Goal: Information Seeking & Learning: Learn about a topic

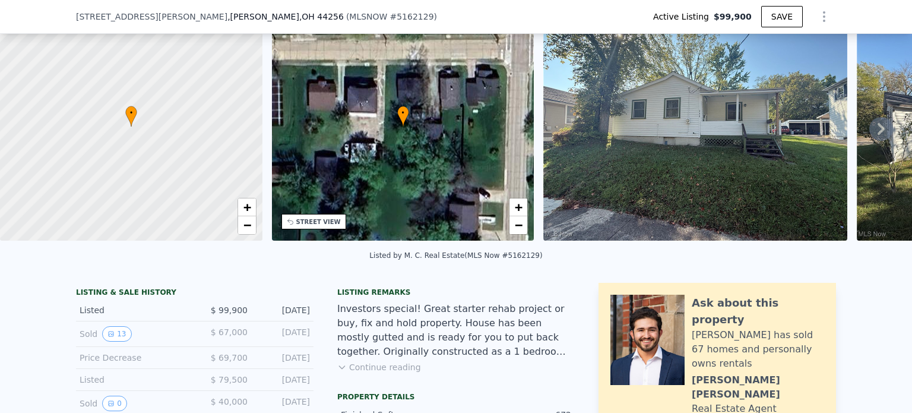
scroll to position [114, 0]
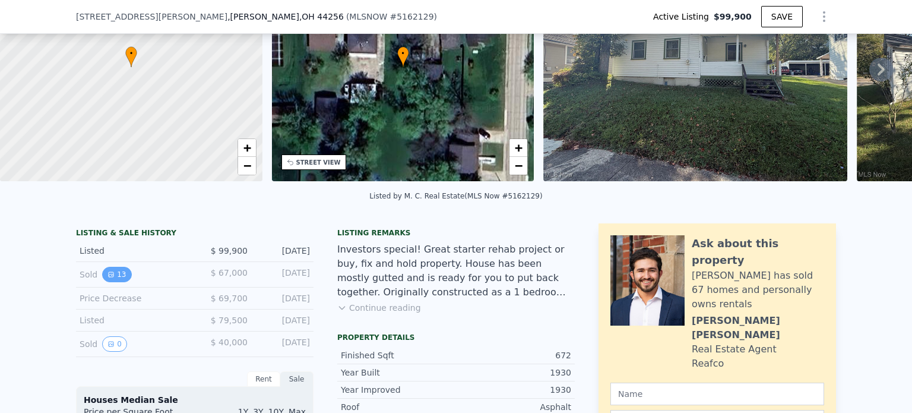
click at [109, 277] on icon "View historical data" at bounding box center [111, 274] width 5 height 5
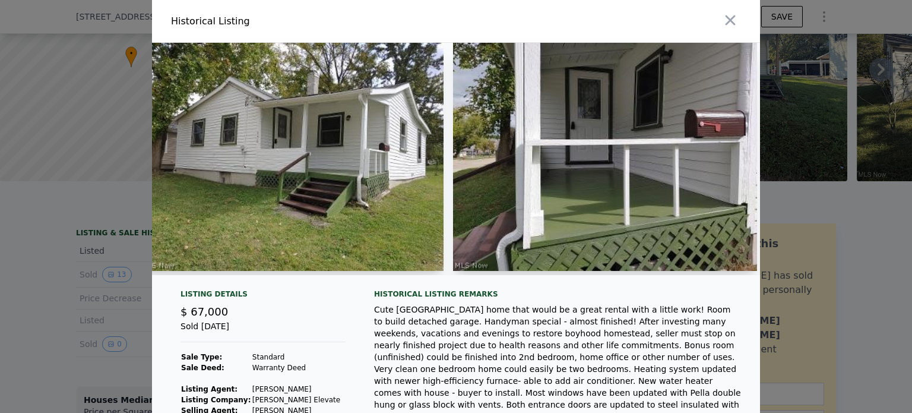
scroll to position [0, 0]
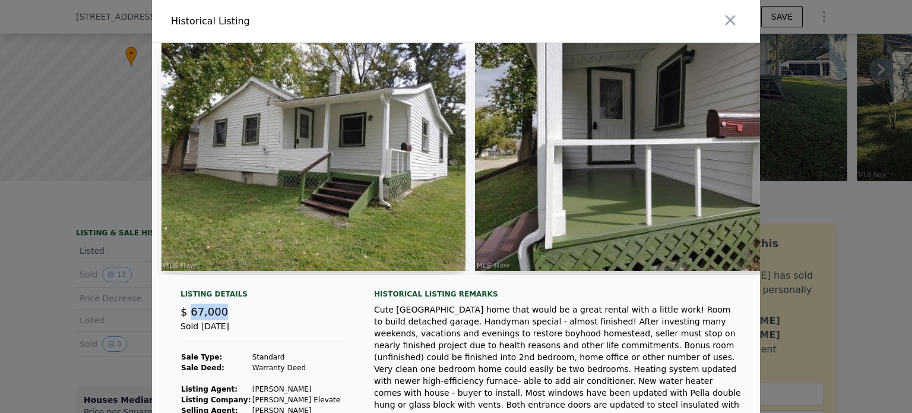
drag, startPoint x: 186, startPoint y: 317, endPoint x: 220, endPoint y: 317, distance: 34.4
click at [220, 317] on div "$ 67,000" at bounding box center [263, 311] width 165 height 17
click at [240, 312] on div "$ 67,000" at bounding box center [263, 311] width 165 height 17
drag, startPoint x: 238, startPoint y: 335, endPoint x: 202, endPoint y: 335, distance: 35.6
click at [202, 335] on div "Sold [DATE]" at bounding box center [263, 331] width 165 height 22
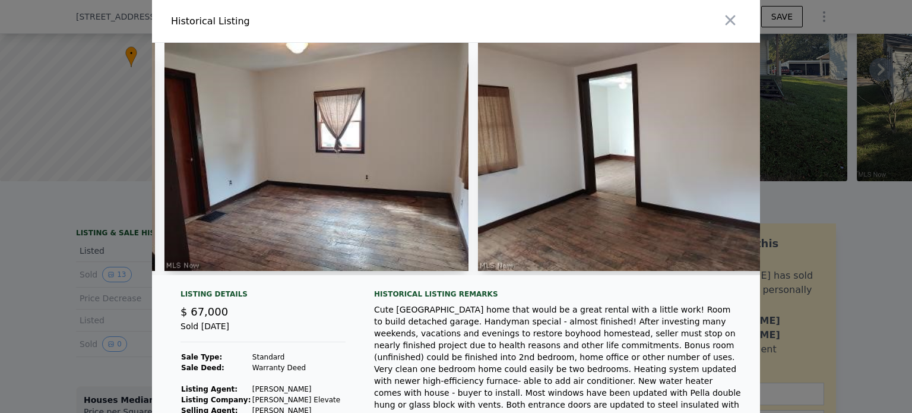
scroll to position [0, 1893]
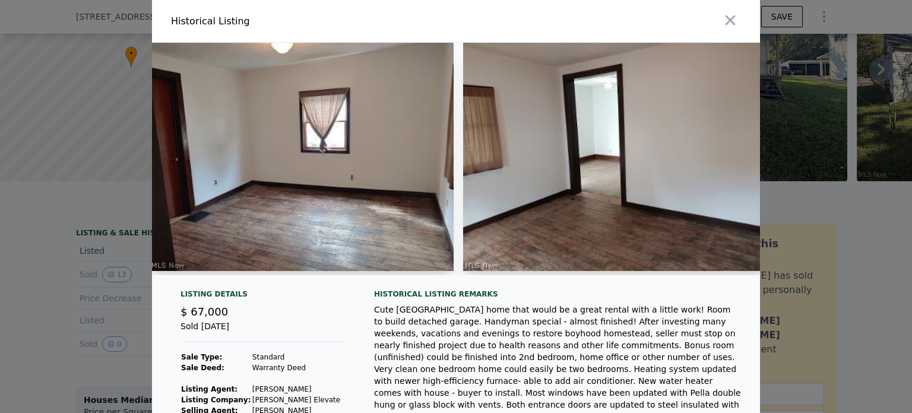
drag, startPoint x: 516, startPoint y: 287, endPoint x: 549, endPoint y: 283, distance: 33.5
click at [549, 283] on div at bounding box center [456, 164] width 608 height 242
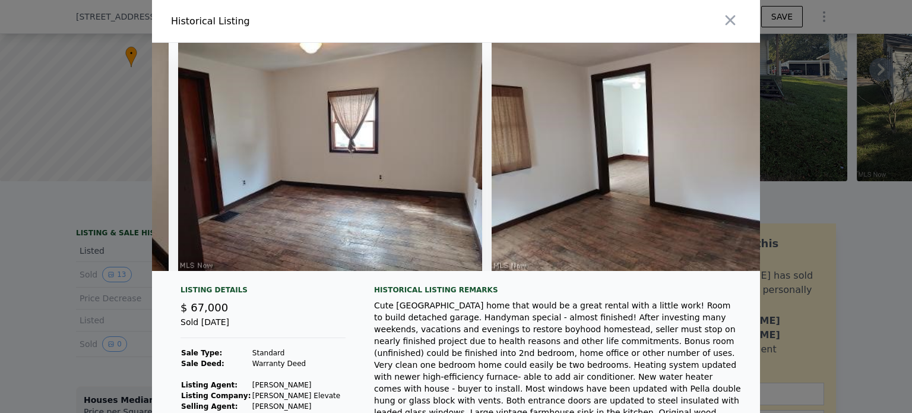
scroll to position [0, 1765]
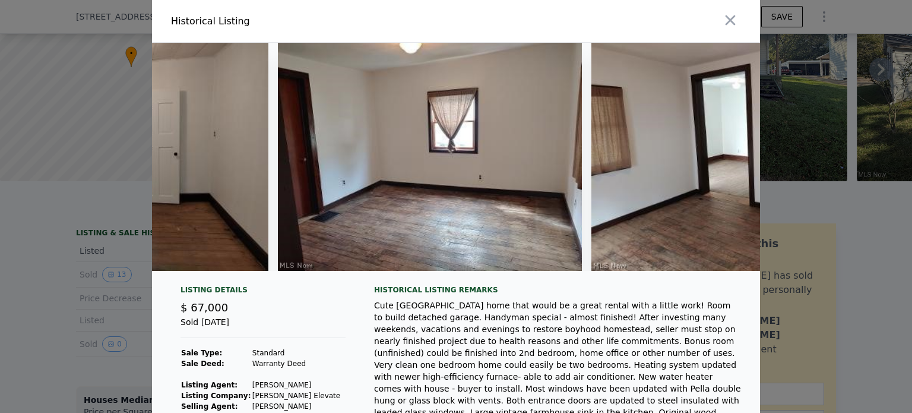
click at [219, 332] on div "Sold [DATE]" at bounding box center [263, 327] width 165 height 22
click at [261, 316] on div "$ 67,000" at bounding box center [263, 307] width 165 height 17
drag, startPoint x: 240, startPoint y: 331, endPoint x: 216, endPoint y: 333, distance: 23.9
click at [216, 333] on div "Sold [DATE]" at bounding box center [263, 327] width 165 height 22
click at [261, 327] on div "Sold [DATE]" at bounding box center [263, 327] width 165 height 22
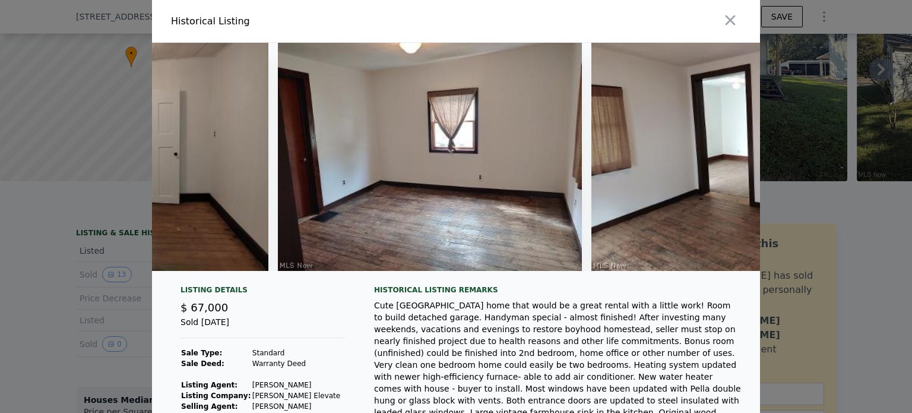
drag, startPoint x: 235, startPoint y: 330, endPoint x: 217, endPoint y: 330, distance: 18.4
click at [217, 330] on div "Sold [DATE]" at bounding box center [263, 327] width 165 height 22
click at [263, 328] on div "Sold [DATE]" at bounding box center [263, 327] width 165 height 22
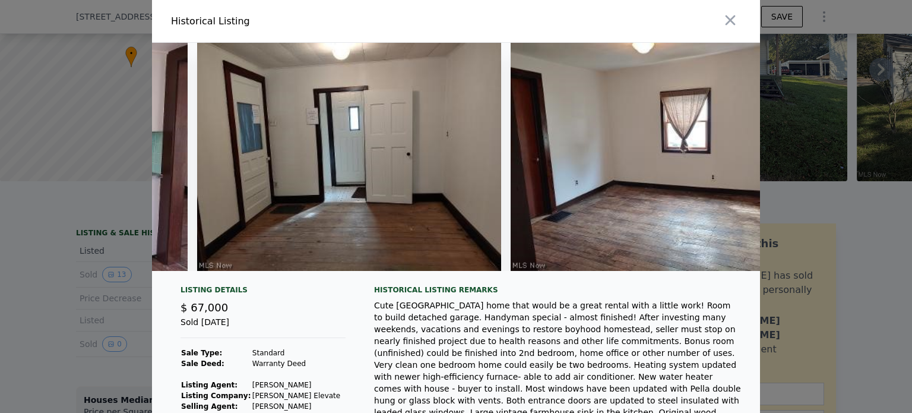
scroll to position [0, 1516]
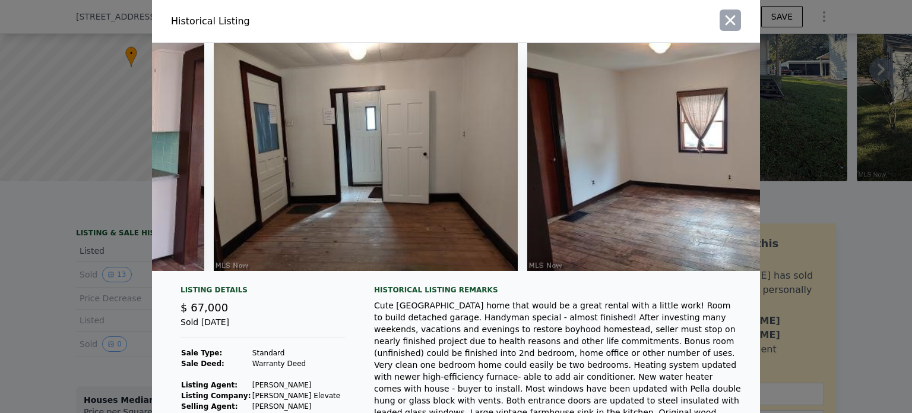
click at [728, 27] on icon "button" at bounding box center [730, 20] width 17 height 17
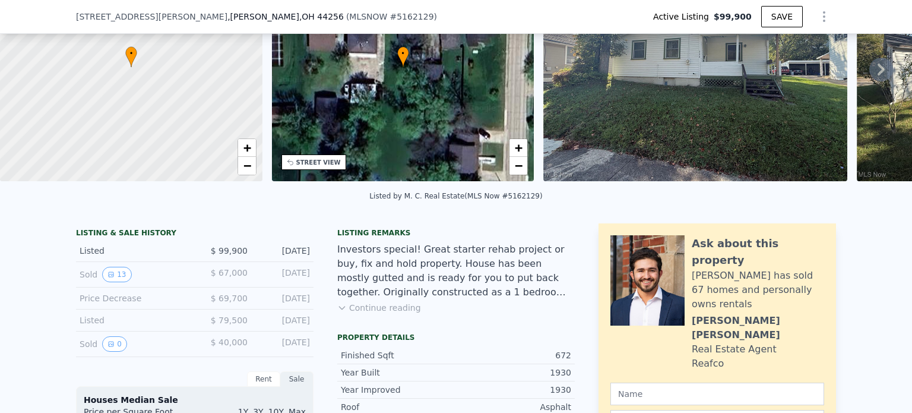
click at [125, 83] on div at bounding box center [131, 68] width 315 height 274
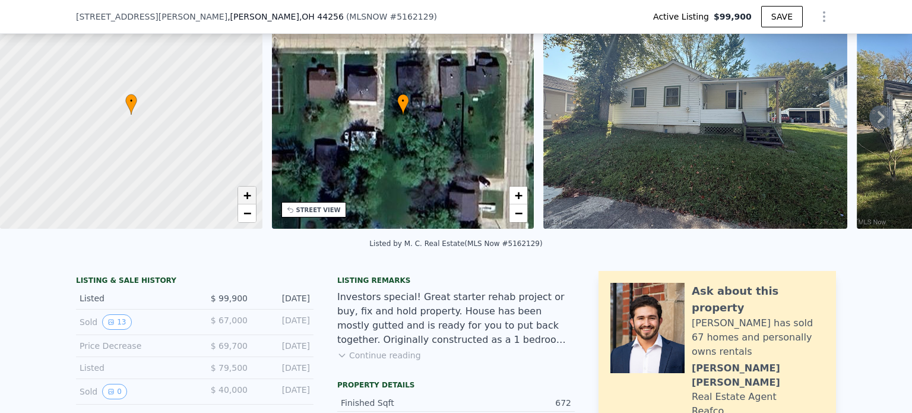
click at [239, 189] on link "+" at bounding box center [247, 195] width 18 height 18
drag, startPoint x: 151, startPoint y: 155, endPoint x: 157, endPoint y: 173, distance: 18.6
click at [157, 173] on div at bounding box center [131, 116] width 315 height 274
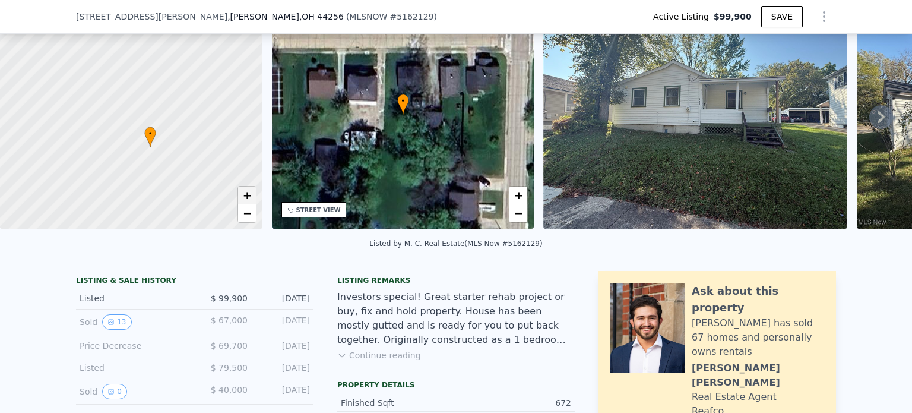
click at [247, 194] on span "+" at bounding box center [247, 195] width 8 height 15
drag, startPoint x: 176, startPoint y: 125, endPoint x: 179, endPoint y: 106, distance: 18.6
click at [131, 99] on div at bounding box center [131, 115] width 315 height 274
click at [76, 15] on span "[STREET_ADDRESS][PERSON_NAME]" at bounding box center [151, 17] width 151 height 12
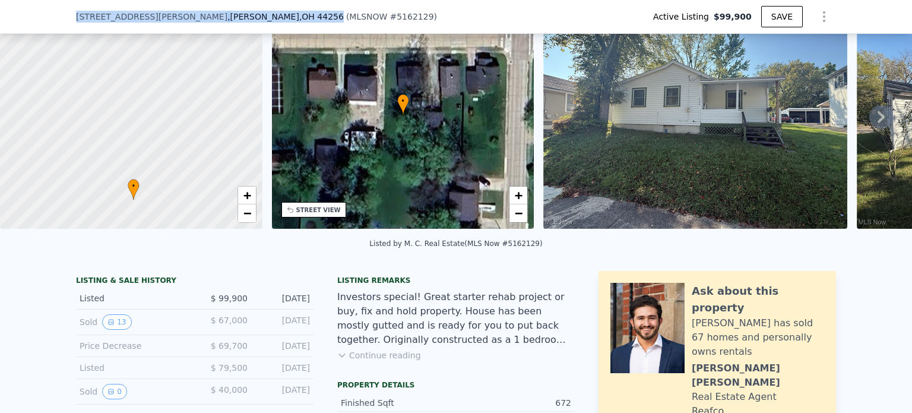
drag, startPoint x: 73, startPoint y: 15, endPoint x: 192, endPoint y: 20, distance: 119.5
click at [192, 20] on div "[STREET_ADDRESS][PERSON_NAME]" at bounding box center [210, 17] width 268 height 12
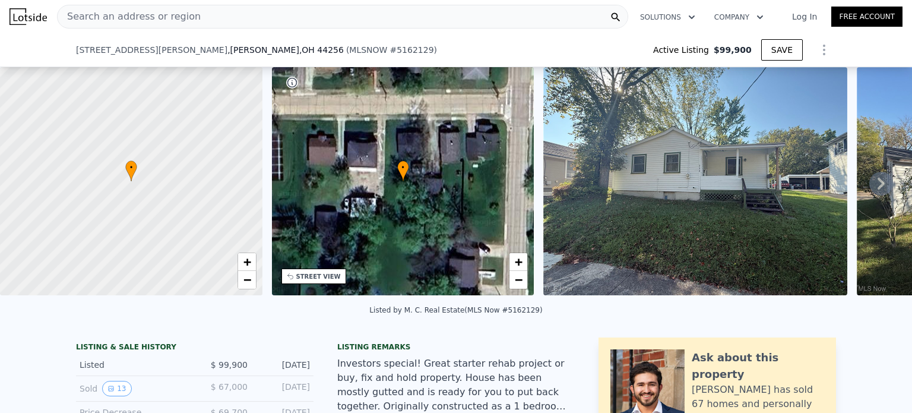
scroll to position [173, 0]
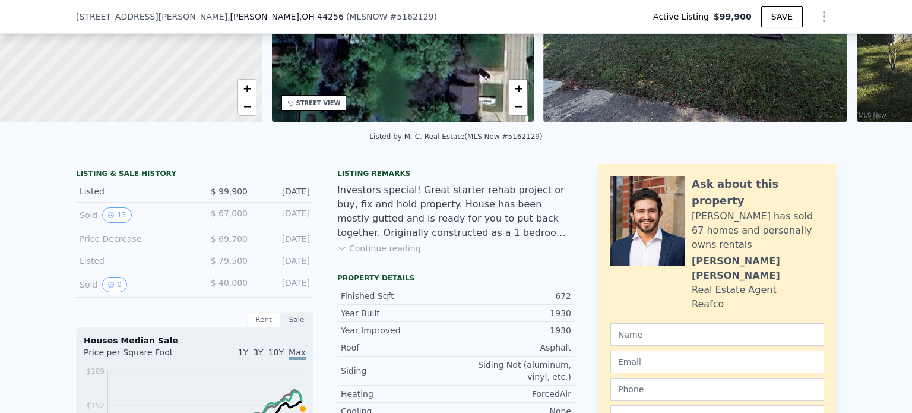
click at [307, 293] on div "Sold 0 $ 40,000 Apr 23, 2000" at bounding box center [195, 285] width 238 height 26
drag, startPoint x: 307, startPoint y: 293, endPoint x: 262, endPoint y: 293, distance: 45.1
click at [262, 293] on div "Sold 0 $ 40,000 Apr 23, 2000" at bounding box center [195, 285] width 238 height 26
click at [141, 287] on div "Sold 0" at bounding box center [133, 284] width 106 height 15
drag, startPoint x: 218, startPoint y: 288, endPoint x: 247, endPoint y: 289, distance: 29.1
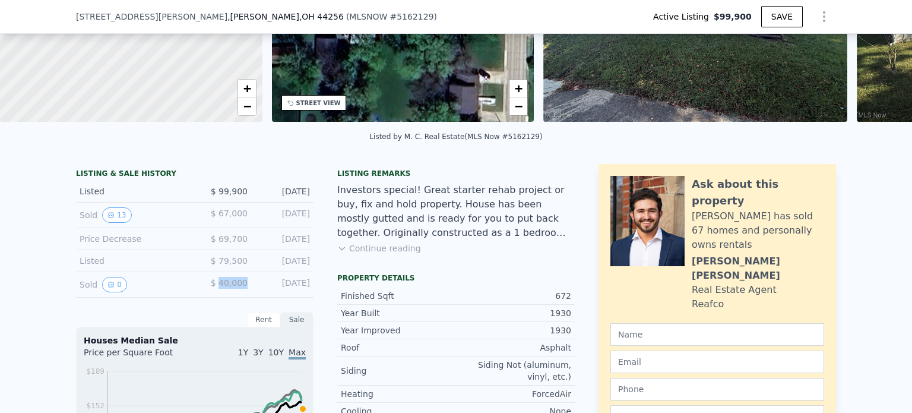
click at [247, 289] on div "Sold 0 $ 40,000 Apr 23, 2000" at bounding box center [195, 285] width 238 height 26
click at [249, 287] on div "Sold 0 $ 40,000 Apr 23, 2000" at bounding box center [195, 285] width 238 height 26
drag, startPoint x: 310, startPoint y: 290, endPoint x: 189, endPoint y: 289, distance: 120.6
click at [201, 286] on div "$ 40,000" at bounding box center [221, 284] width 53 height 15
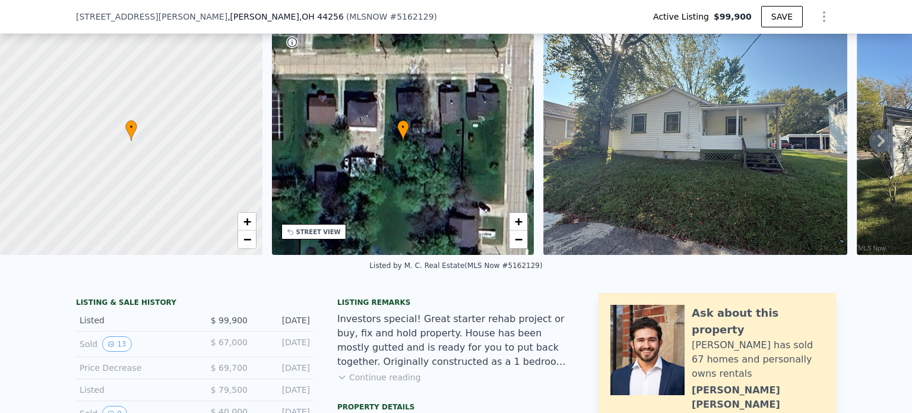
scroll to position [114, 0]
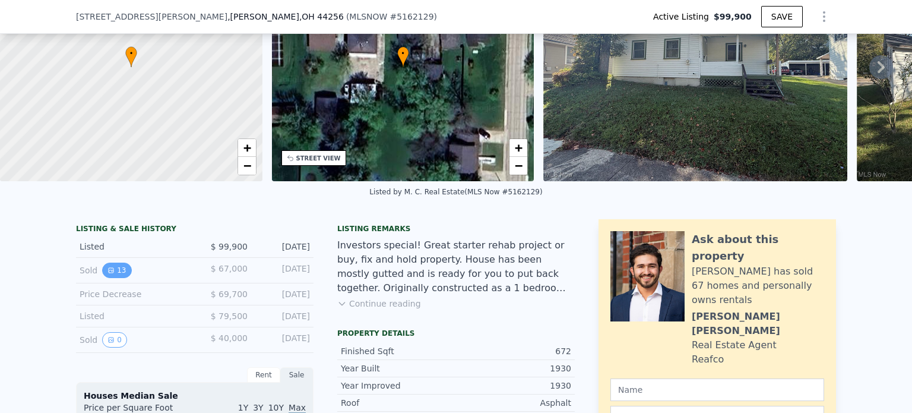
click at [112, 276] on button "13" at bounding box center [116, 270] width 29 height 15
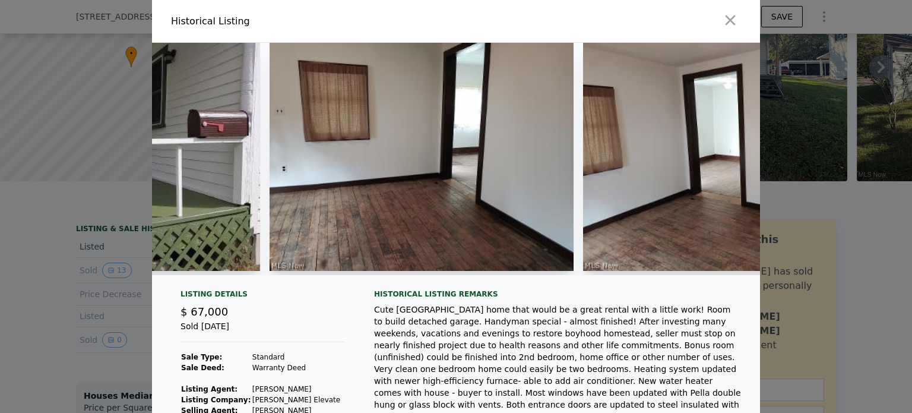
scroll to position [0, 565]
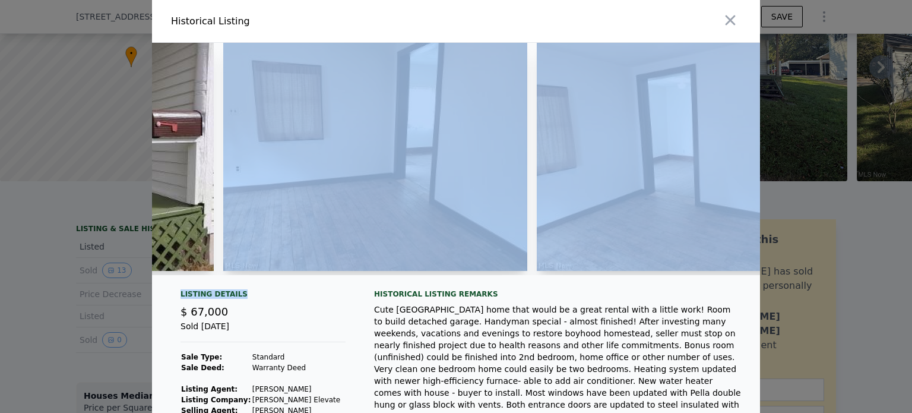
drag, startPoint x: 323, startPoint y: 290, endPoint x: 331, endPoint y: 279, distance: 14.4
click at [331, 282] on div "Listing Details $ 67,000 Sold Dec 9, 2021 Sale Type: Standard Sale Deed: Warran…" at bounding box center [456, 299] width 608 height 512
click at [413, 249] on img at bounding box center [375, 157] width 304 height 228
click at [408, 273] on div at bounding box center [375, 159] width 304 height 232
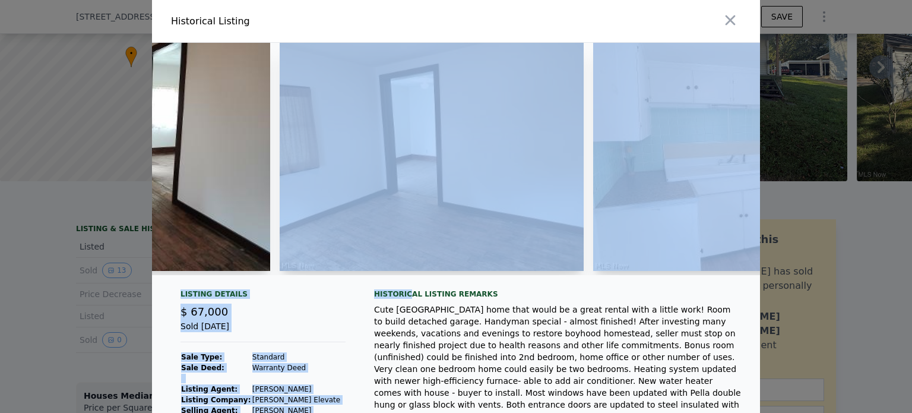
click at [401, 296] on div "Listing Details $ 67,000 Sold Dec 9, 2021 Sale Type: Standard Sale Deed: Warran…" at bounding box center [456, 299] width 608 height 512
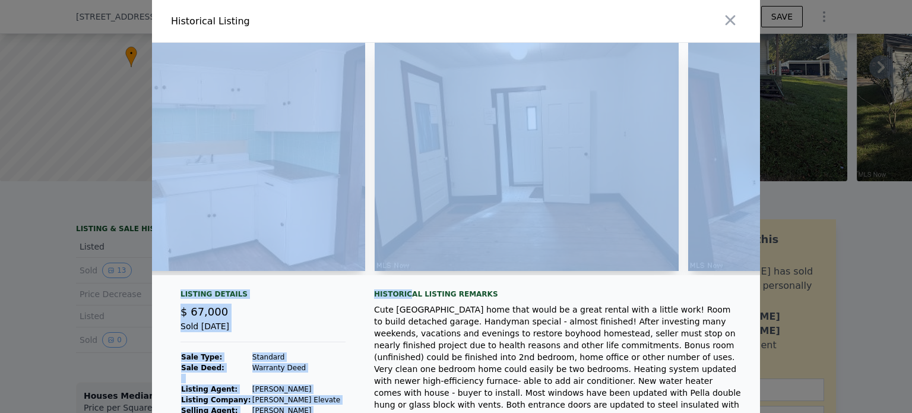
click at [385, 240] on img at bounding box center [527, 157] width 304 height 228
click at [311, 227] on img at bounding box center [213, 157] width 304 height 228
click at [380, 245] on img at bounding box center [527, 157] width 304 height 228
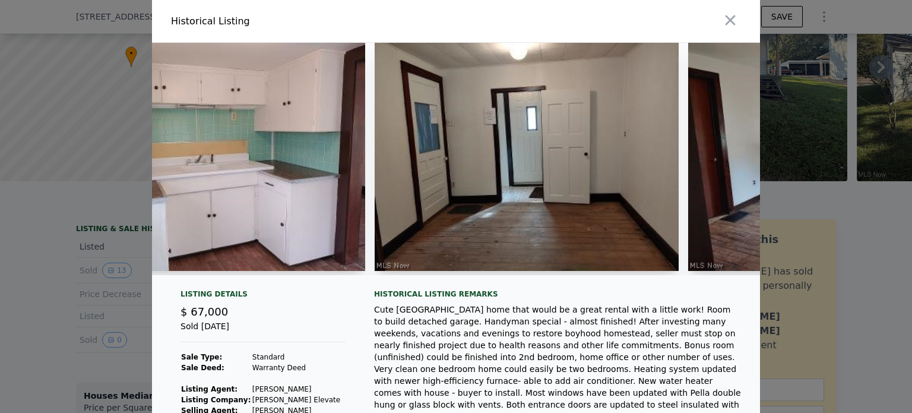
click at [375, 343] on div "Cute [GEOGRAPHIC_DATA] home that would be a great rental with a little work! Ro…" at bounding box center [557, 374] width 367 height 143
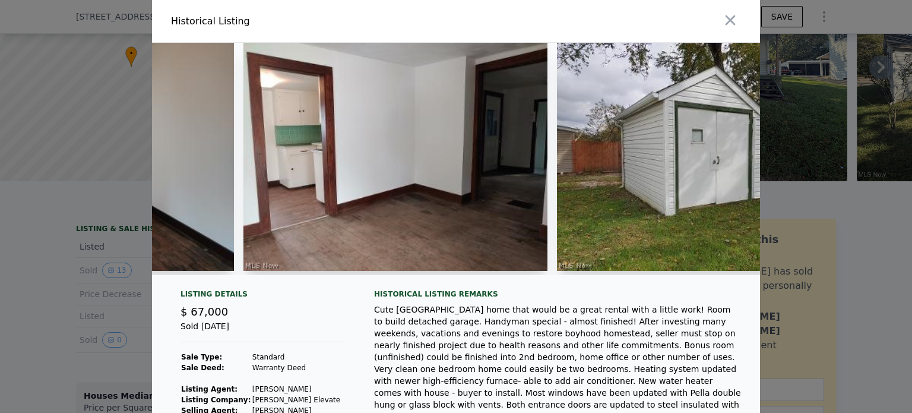
scroll to position [0, 2734]
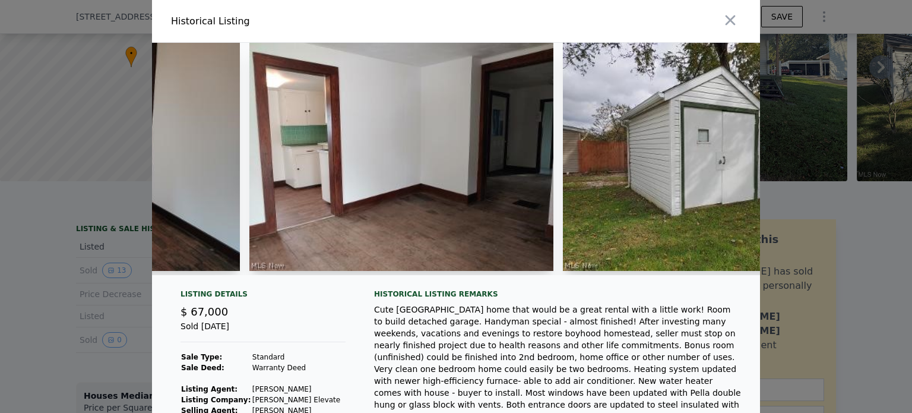
drag, startPoint x: 608, startPoint y: 284, endPoint x: 601, endPoint y: 285, distance: 6.6
click at [601, 284] on div at bounding box center [456, 164] width 608 height 242
click at [122, 121] on div at bounding box center [456, 206] width 912 height 413
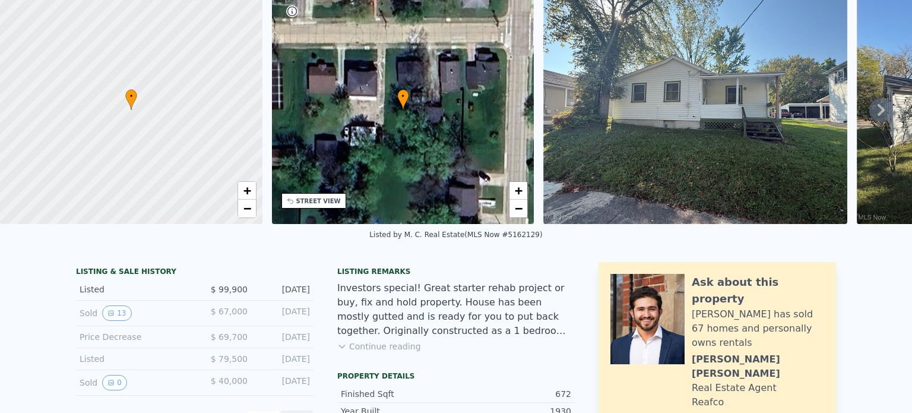
scroll to position [4, 0]
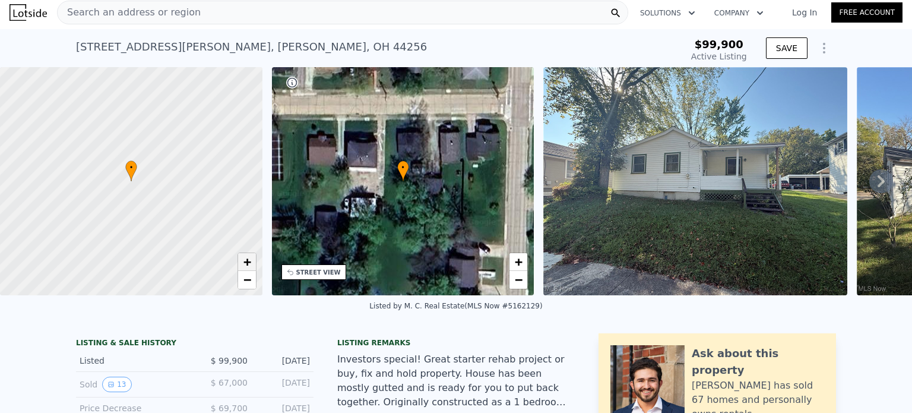
click at [243, 265] on span "+" at bounding box center [247, 261] width 8 height 15
drag, startPoint x: 125, startPoint y: 222, endPoint x: 207, endPoint y: 169, distance: 97.5
click at [207, 169] on div at bounding box center [131, 182] width 315 height 274
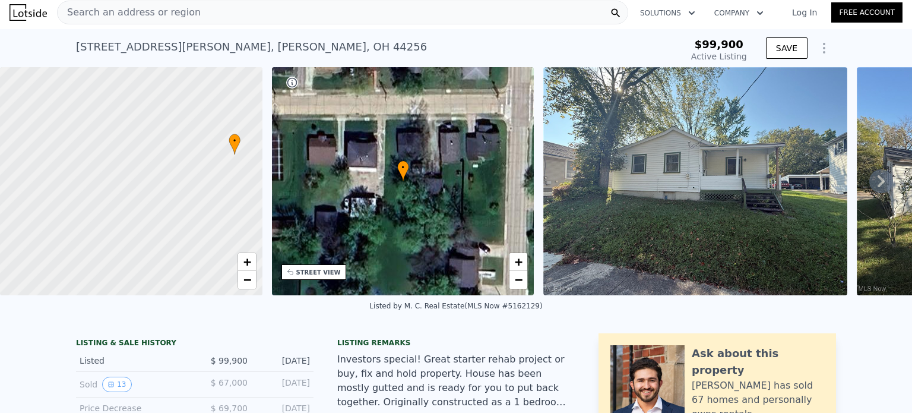
drag, startPoint x: 185, startPoint y: 172, endPoint x: 207, endPoint y: 198, distance: 33.8
click at [207, 198] on div at bounding box center [131, 182] width 315 height 274
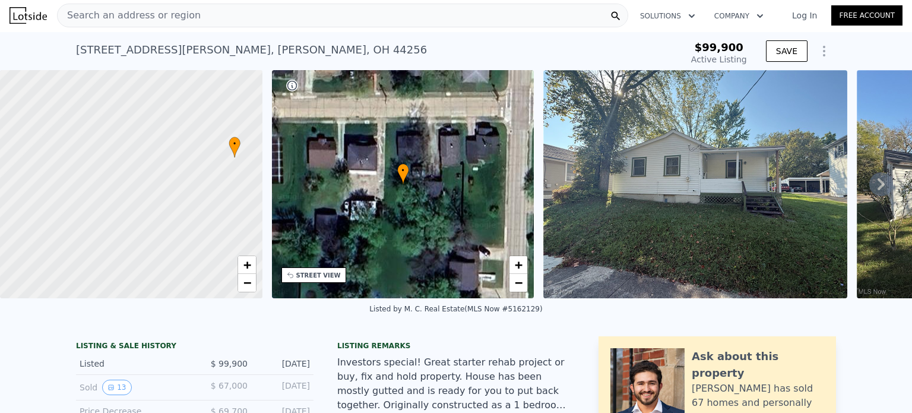
scroll to position [0, 0]
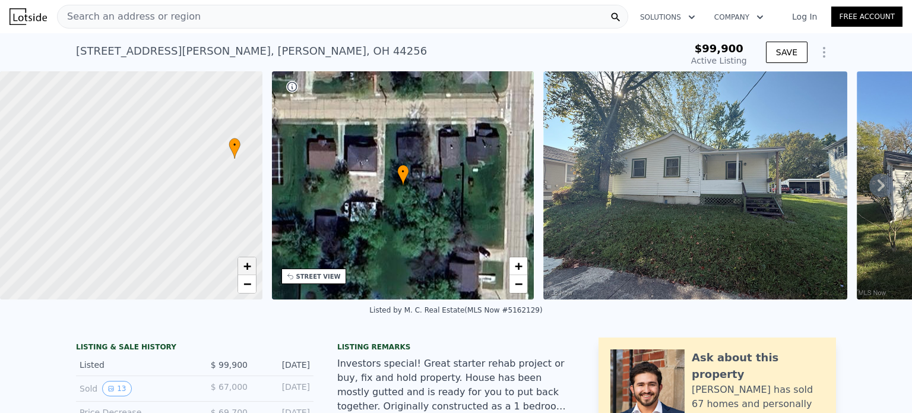
click at [249, 263] on span "+" at bounding box center [247, 265] width 8 height 15
click at [249, 280] on span "−" at bounding box center [247, 283] width 8 height 15
drag, startPoint x: 168, startPoint y: 218, endPoint x: 153, endPoint y: 217, distance: 14.9
click at [154, 217] on div at bounding box center [129, 186] width 315 height 274
click at [252, 284] on link "−" at bounding box center [247, 284] width 18 height 18
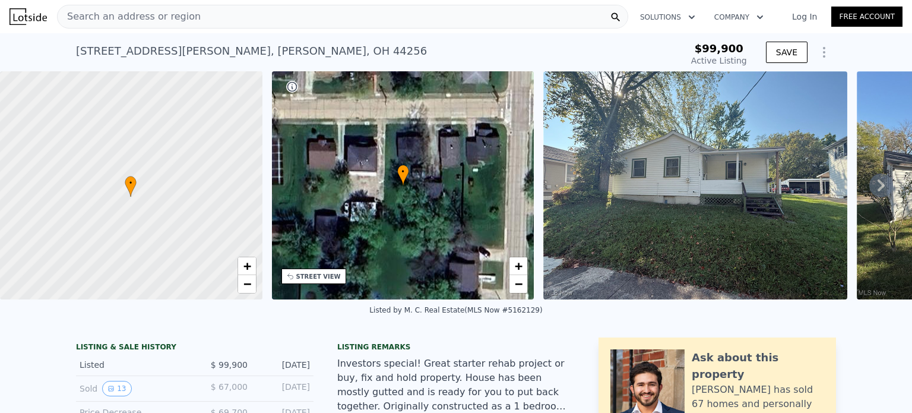
drag, startPoint x: 211, startPoint y: 201, endPoint x: 299, endPoint y: 277, distance: 115.8
click at [192, 223] on div at bounding box center [131, 186] width 315 height 274
